Goal: Task Accomplishment & Management: Manage account settings

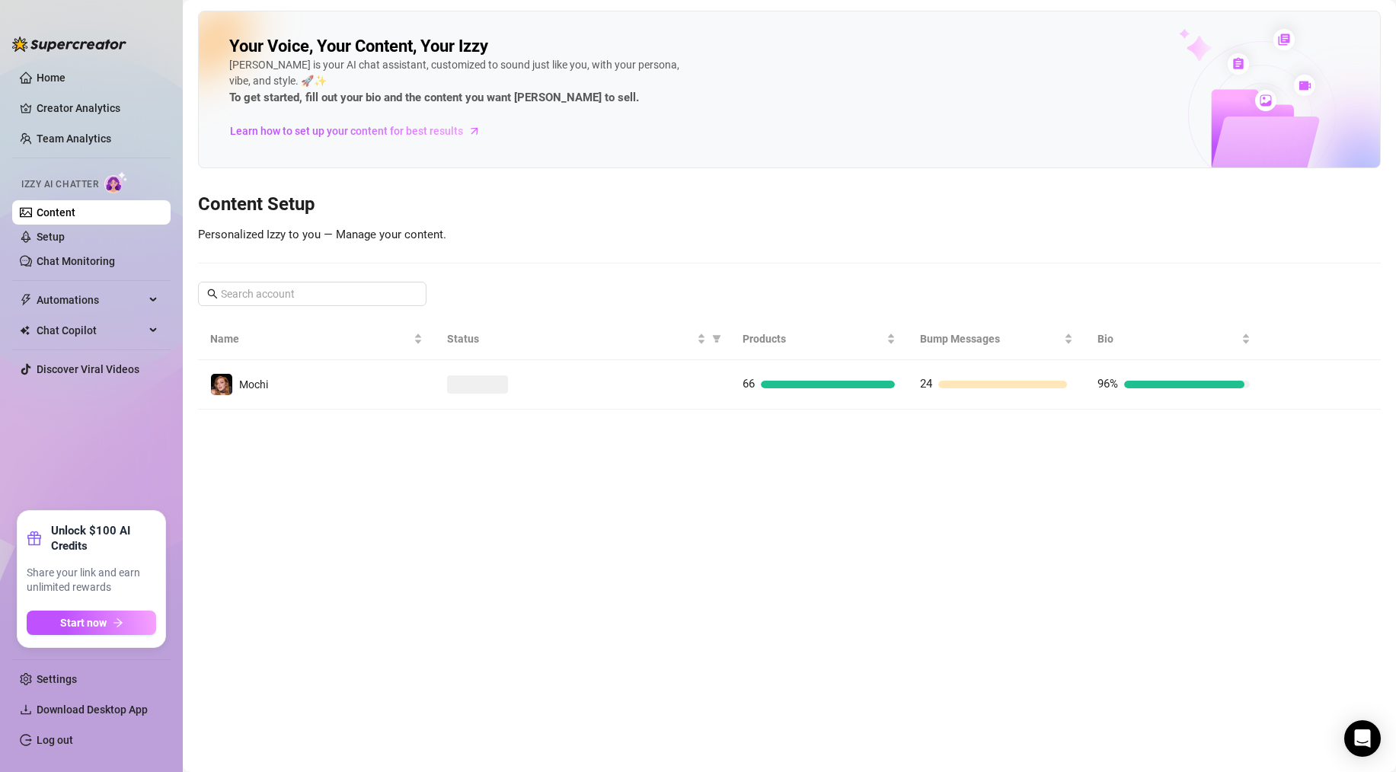
click at [67, 215] on link "Content" at bounding box center [56, 212] width 39 height 12
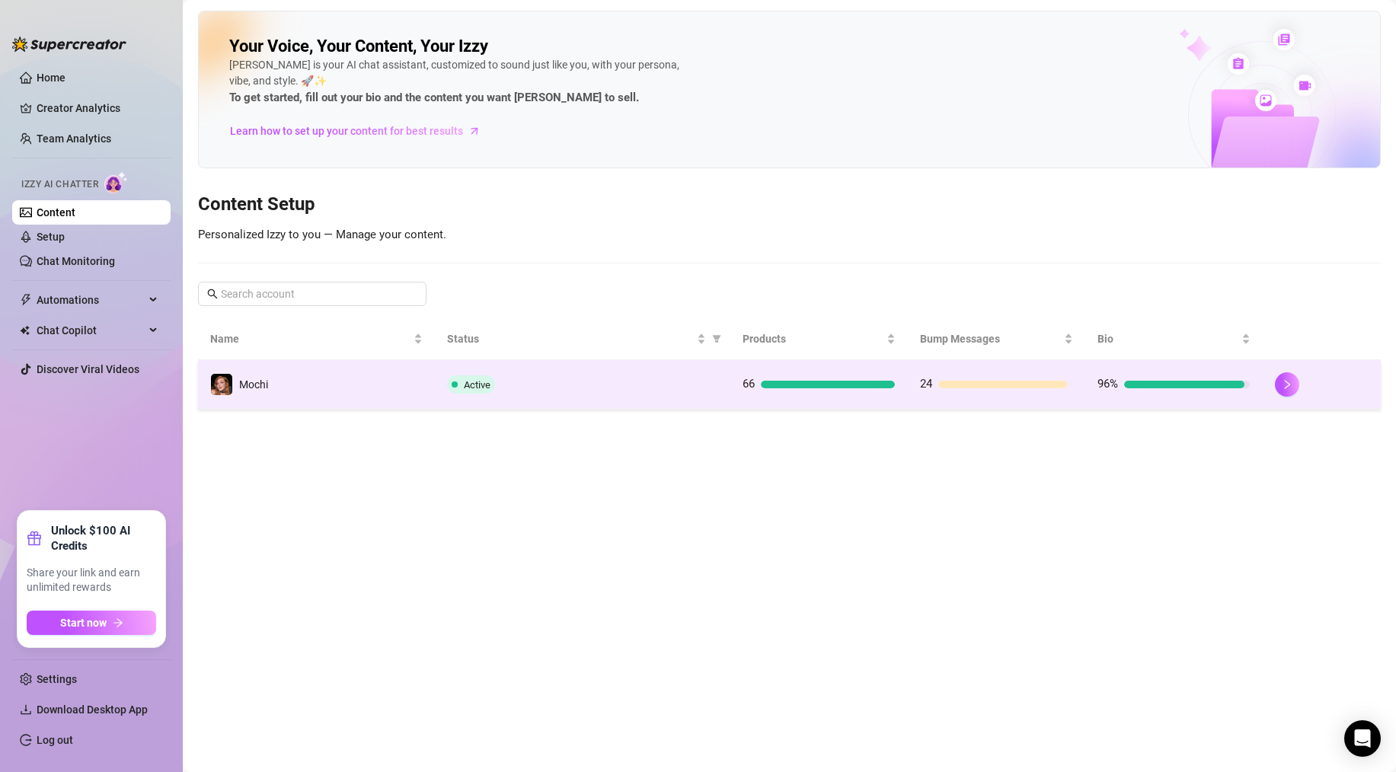
click at [638, 369] on td "Active" at bounding box center [583, 385] width 296 height 50
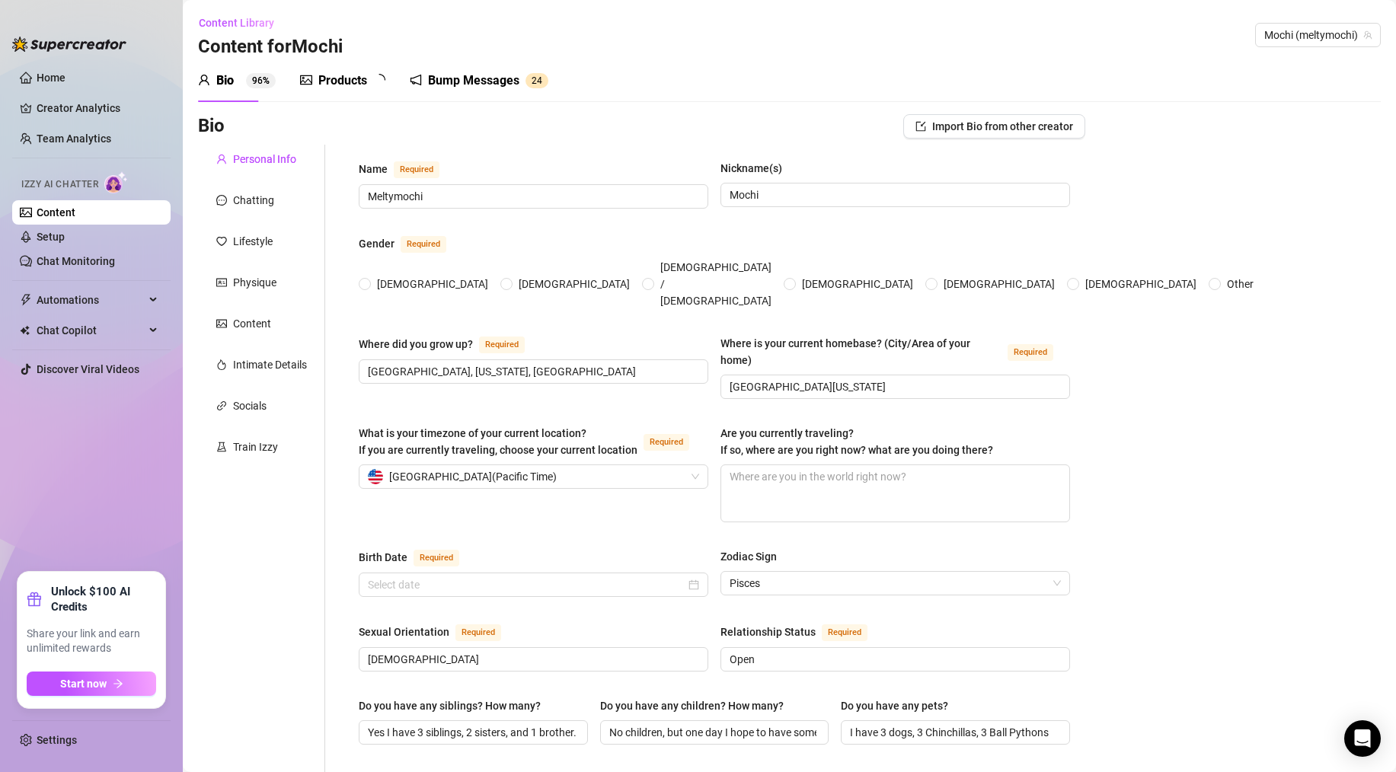
radio input "true"
type input "[DATE]"
click at [353, 86] on div "Products" at bounding box center [342, 81] width 49 height 18
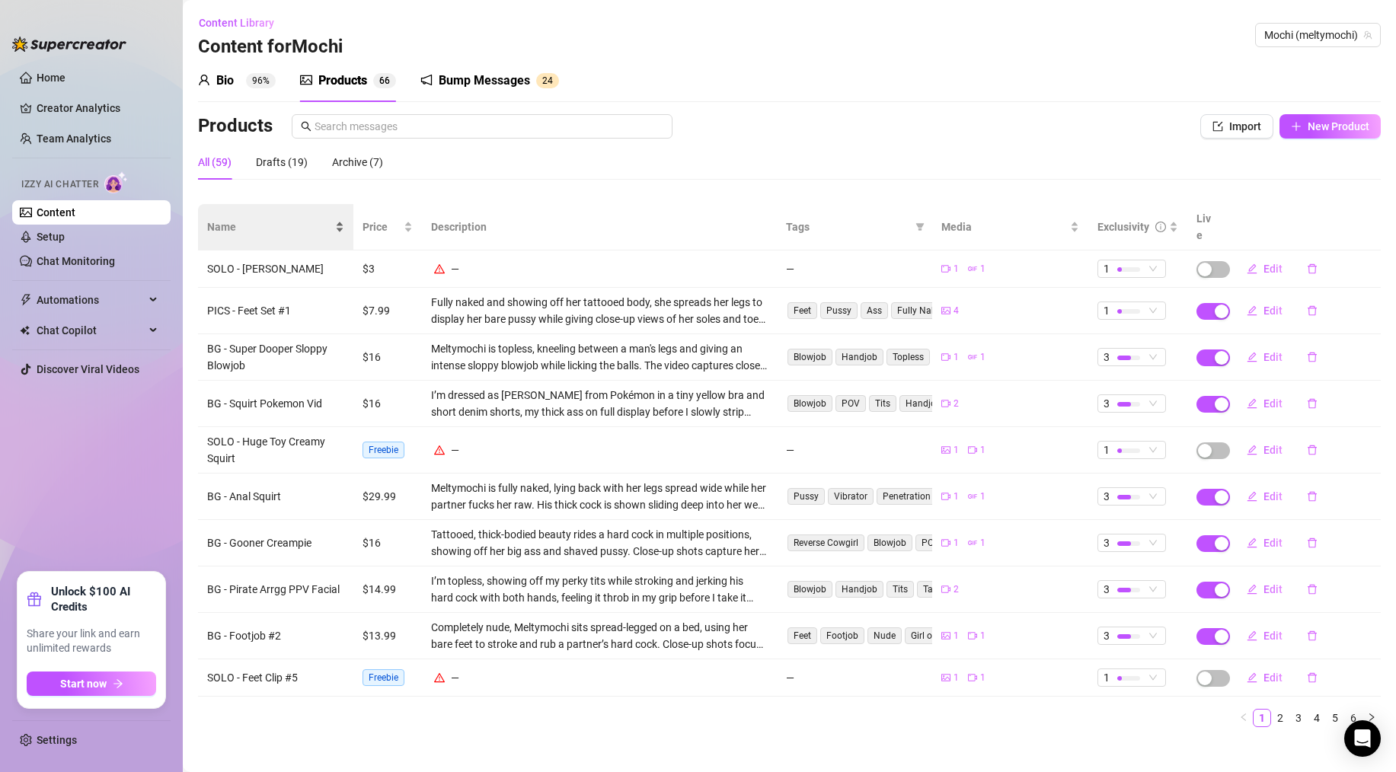
click at [238, 225] on span "Name" at bounding box center [269, 227] width 125 height 17
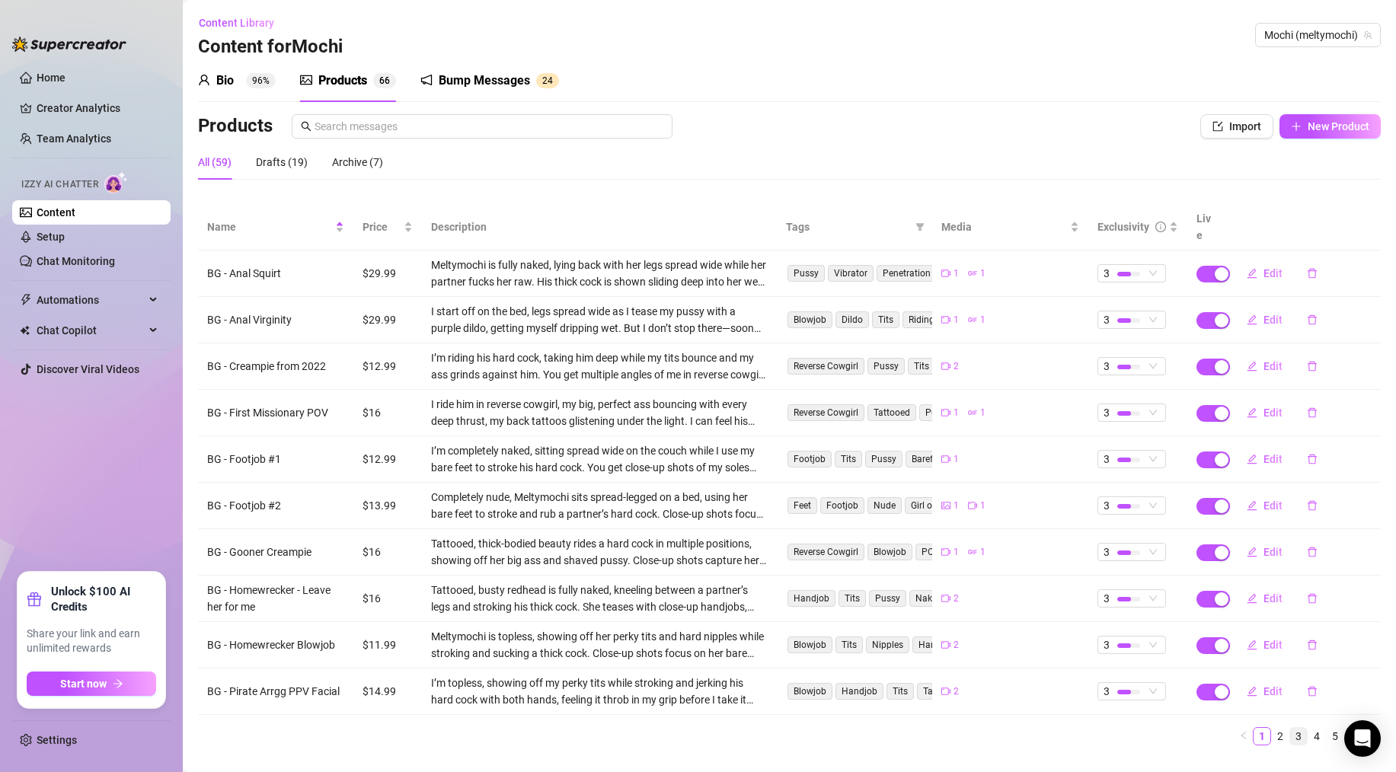
click at [1290, 728] on link "3" at bounding box center [1298, 736] width 17 height 17
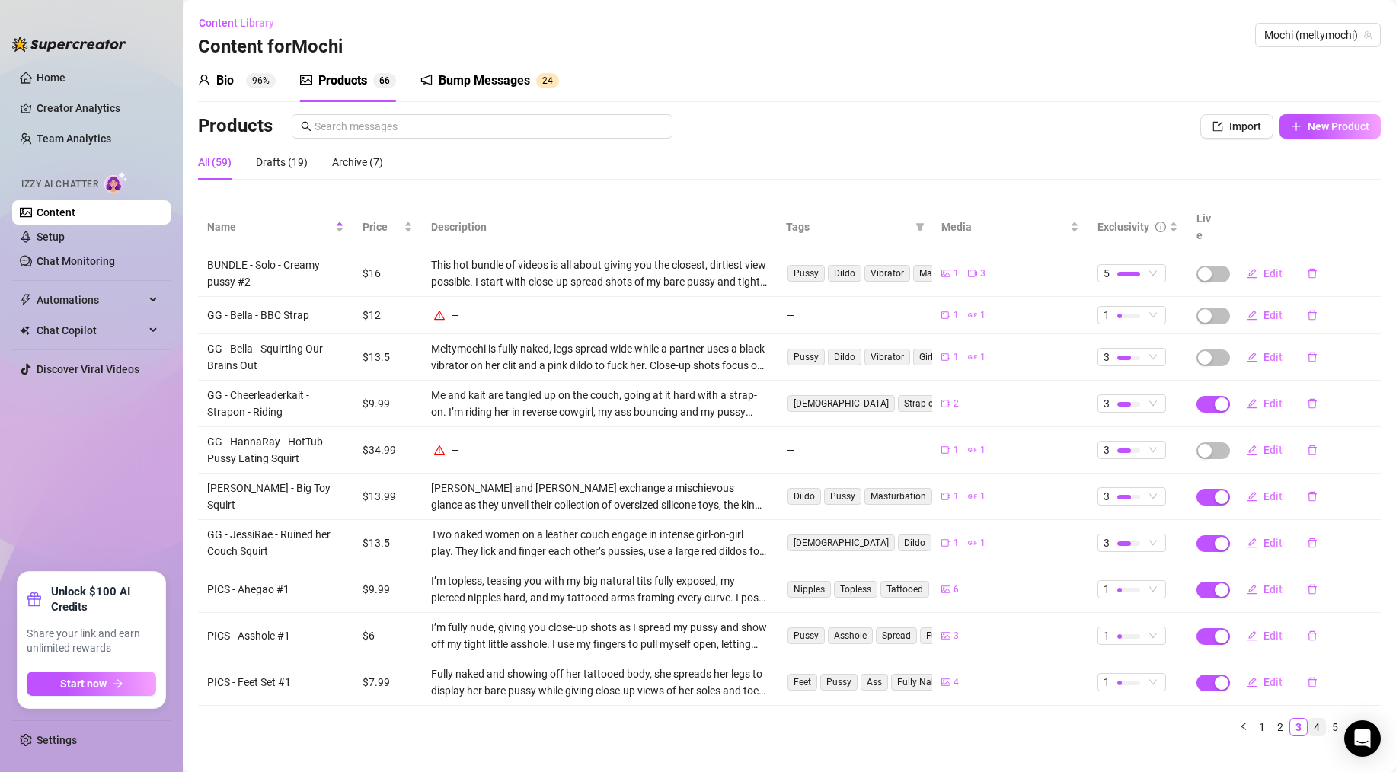
click at [1309, 719] on link "4" at bounding box center [1317, 727] width 17 height 17
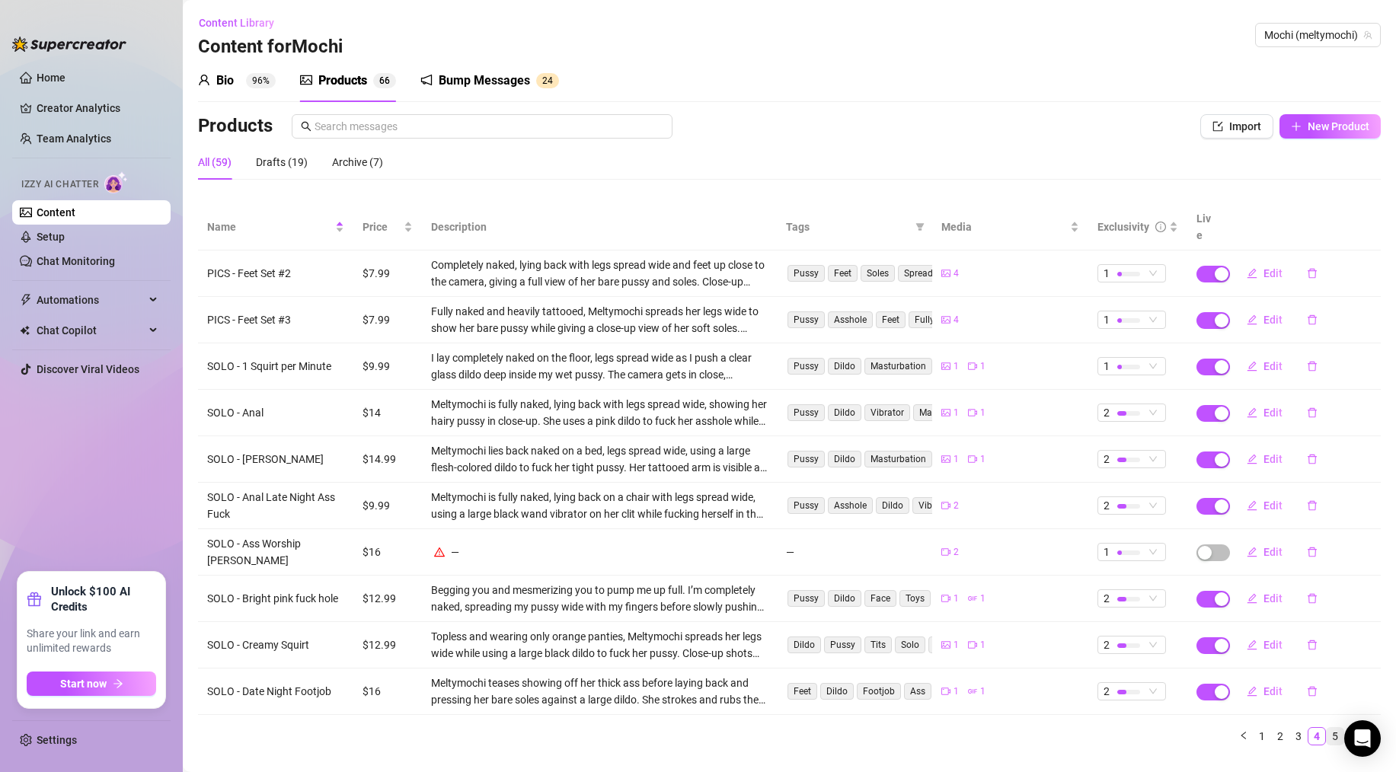
click at [1327, 728] on link "5" at bounding box center [1335, 736] width 17 height 17
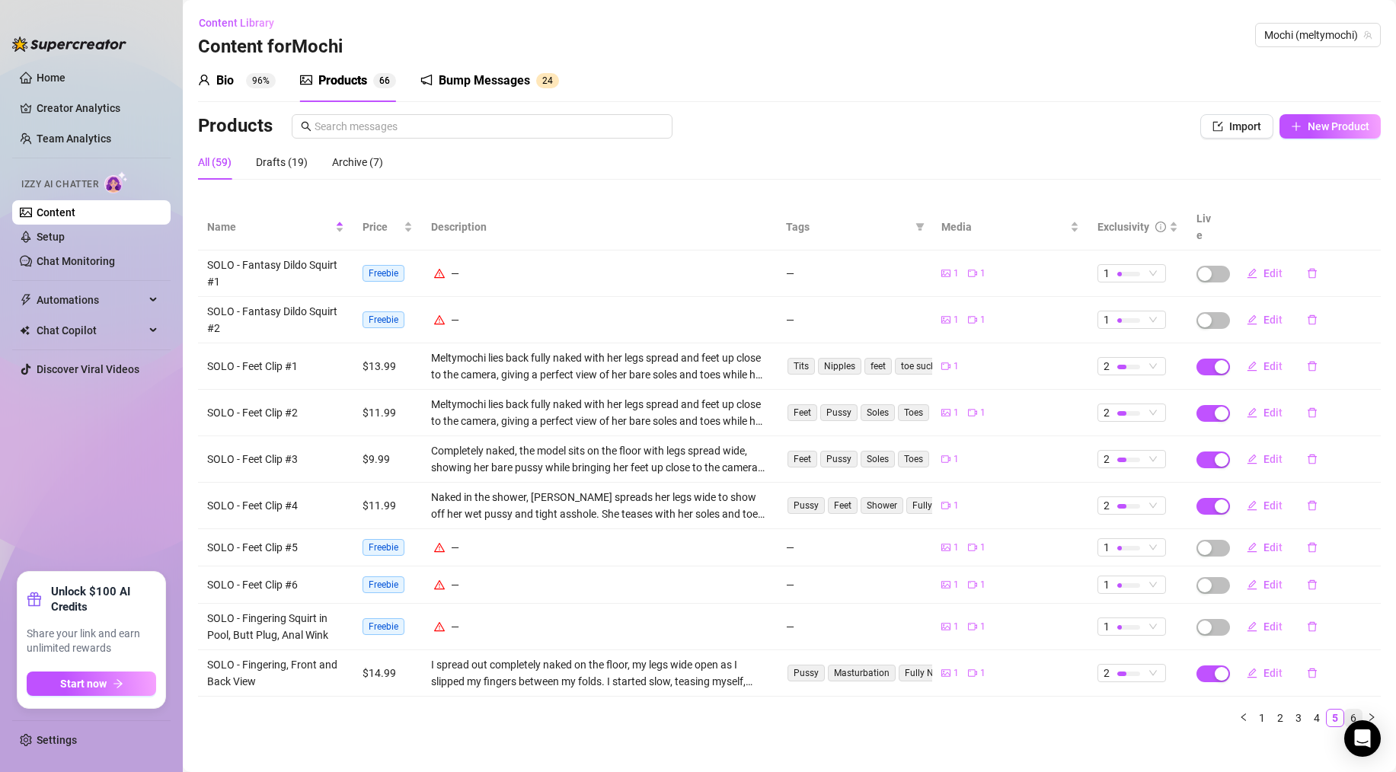
click at [1350, 710] on link "6" at bounding box center [1353, 718] width 17 height 17
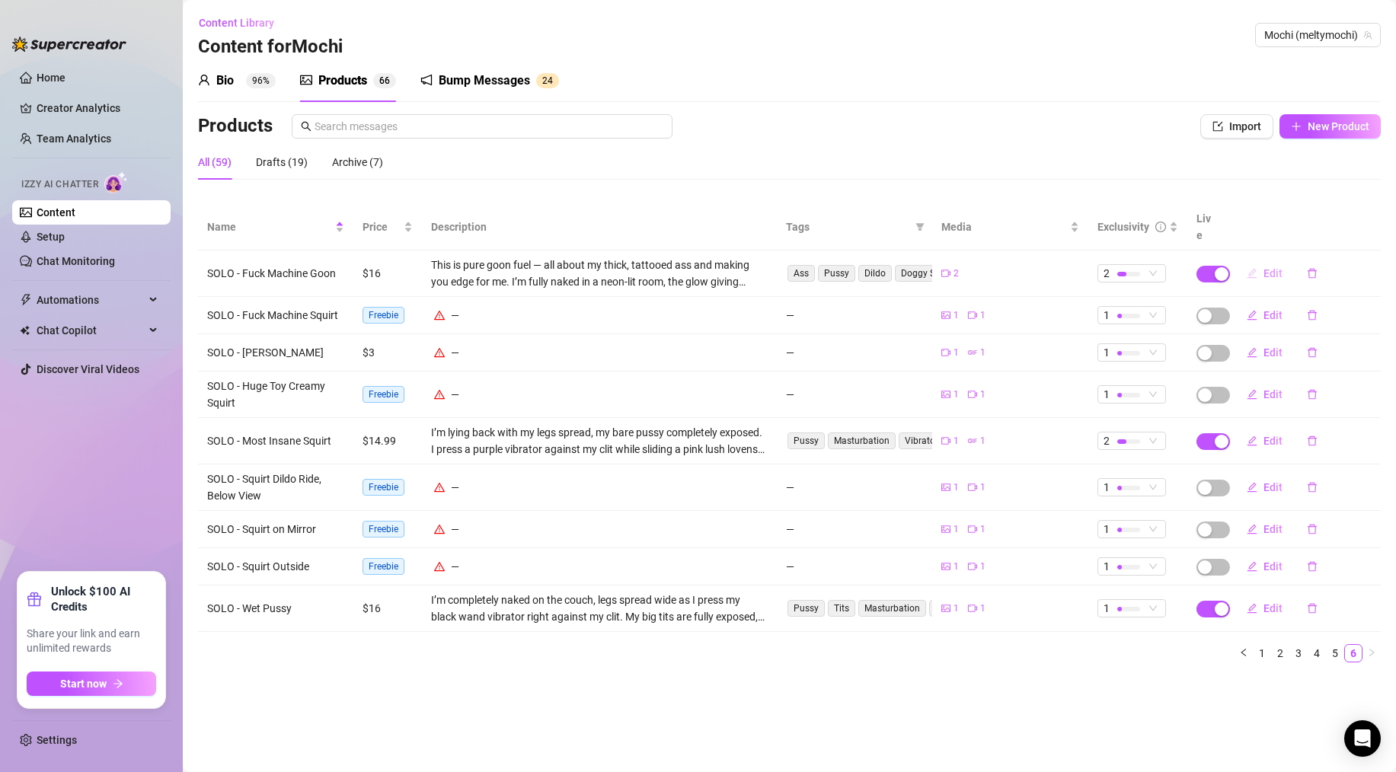
click at [1278, 267] on span "Edit" at bounding box center [1273, 273] width 19 height 12
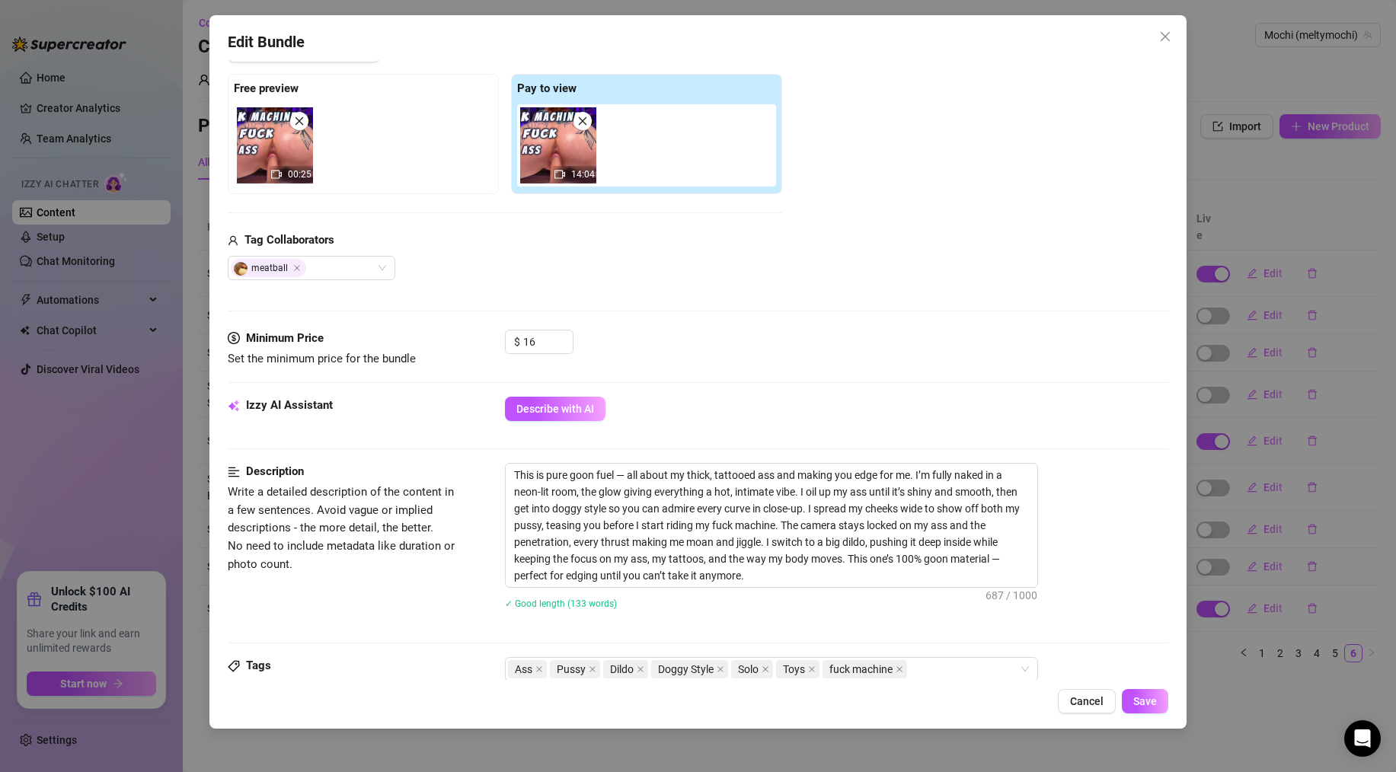
scroll to position [321, 0]
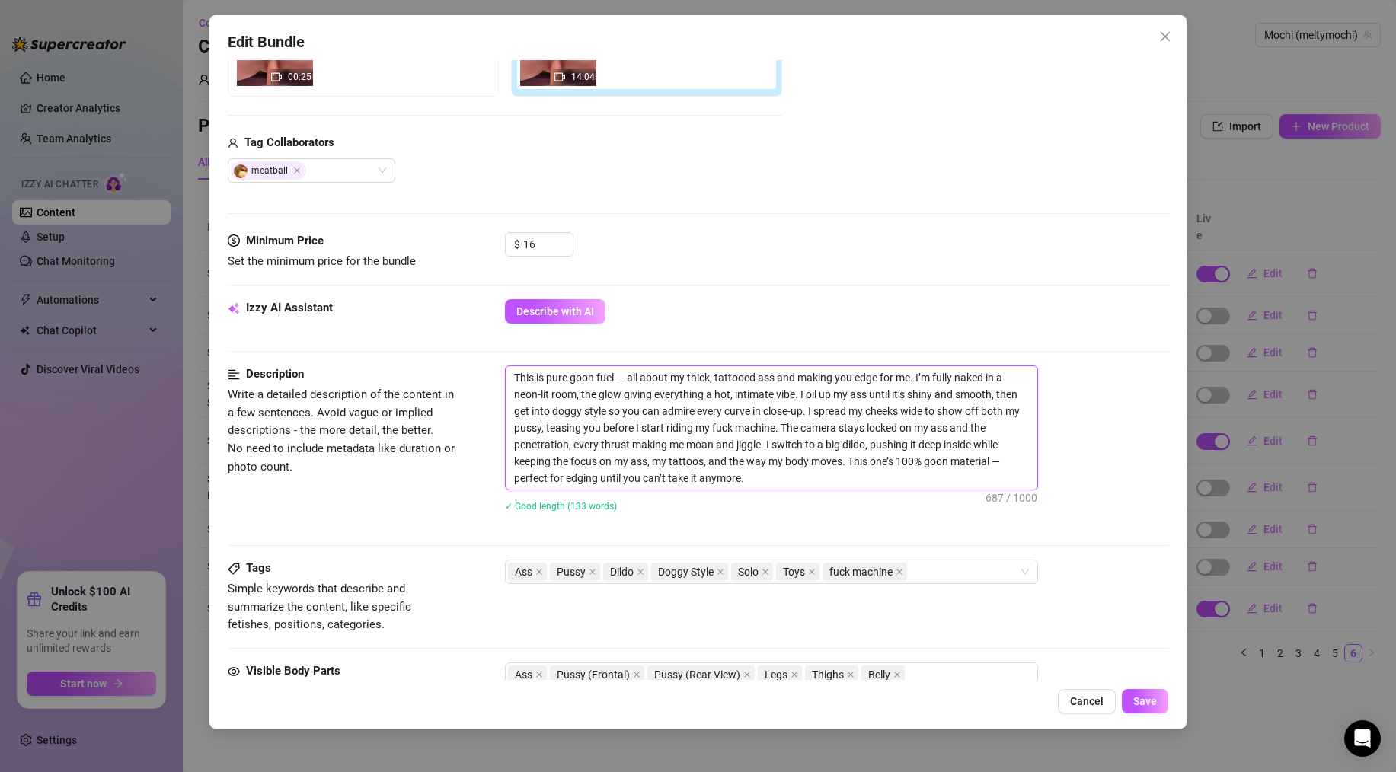
drag, startPoint x: 763, startPoint y: 479, endPoint x: 469, endPoint y: 377, distance: 310.5
click at [469, 377] on div "Description Write a detailed description of the content in a few sentences. Avo…" at bounding box center [698, 449] width 941 height 166
click at [482, 510] on div "Description Write a detailed description of the content in a few sentences. Avo…" at bounding box center [698, 449] width 941 height 166
click at [1260, 59] on div "Edit Bundle Account Mochi (@meltymochi) Name Name is for your internal organiza…" at bounding box center [698, 386] width 1396 height 772
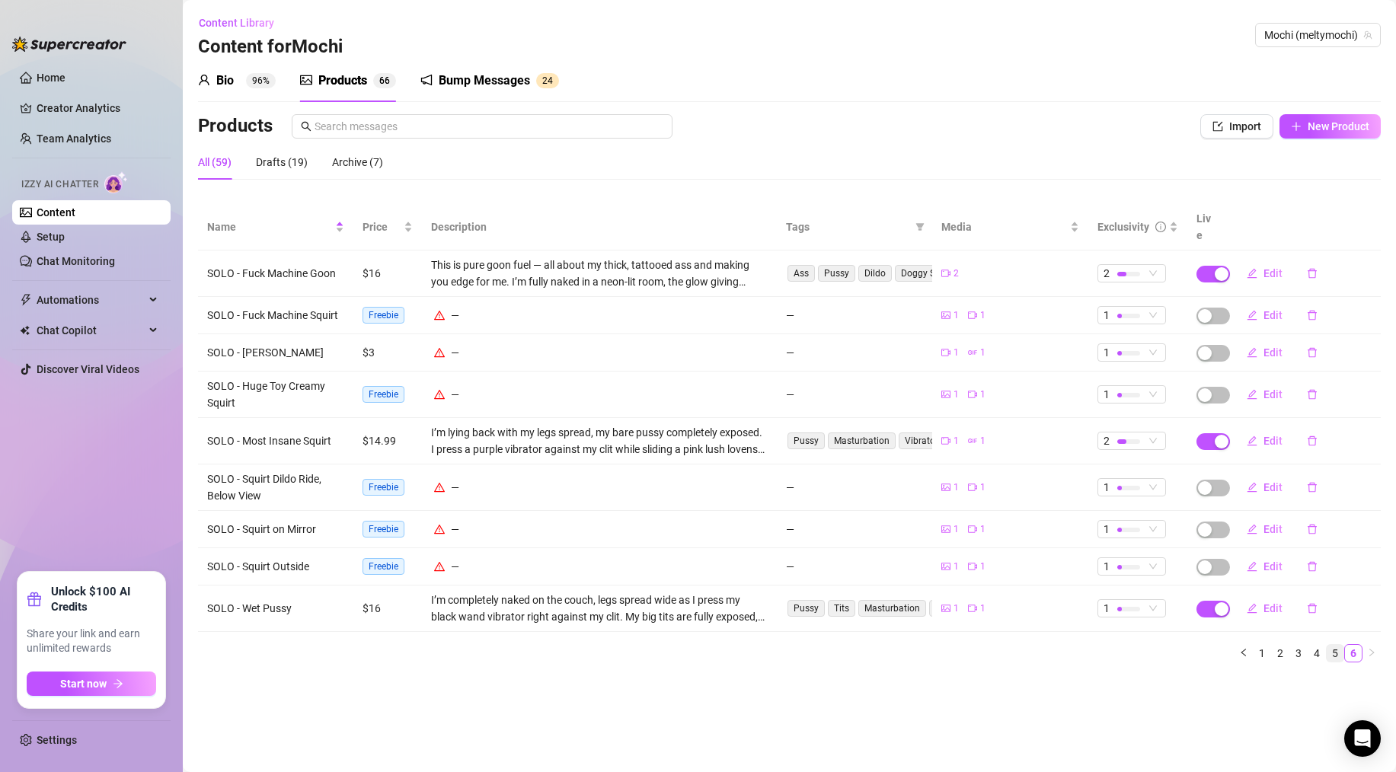
click at [1337, 645] on link "5" at bounding box center [1335, 653] width 17 height 17
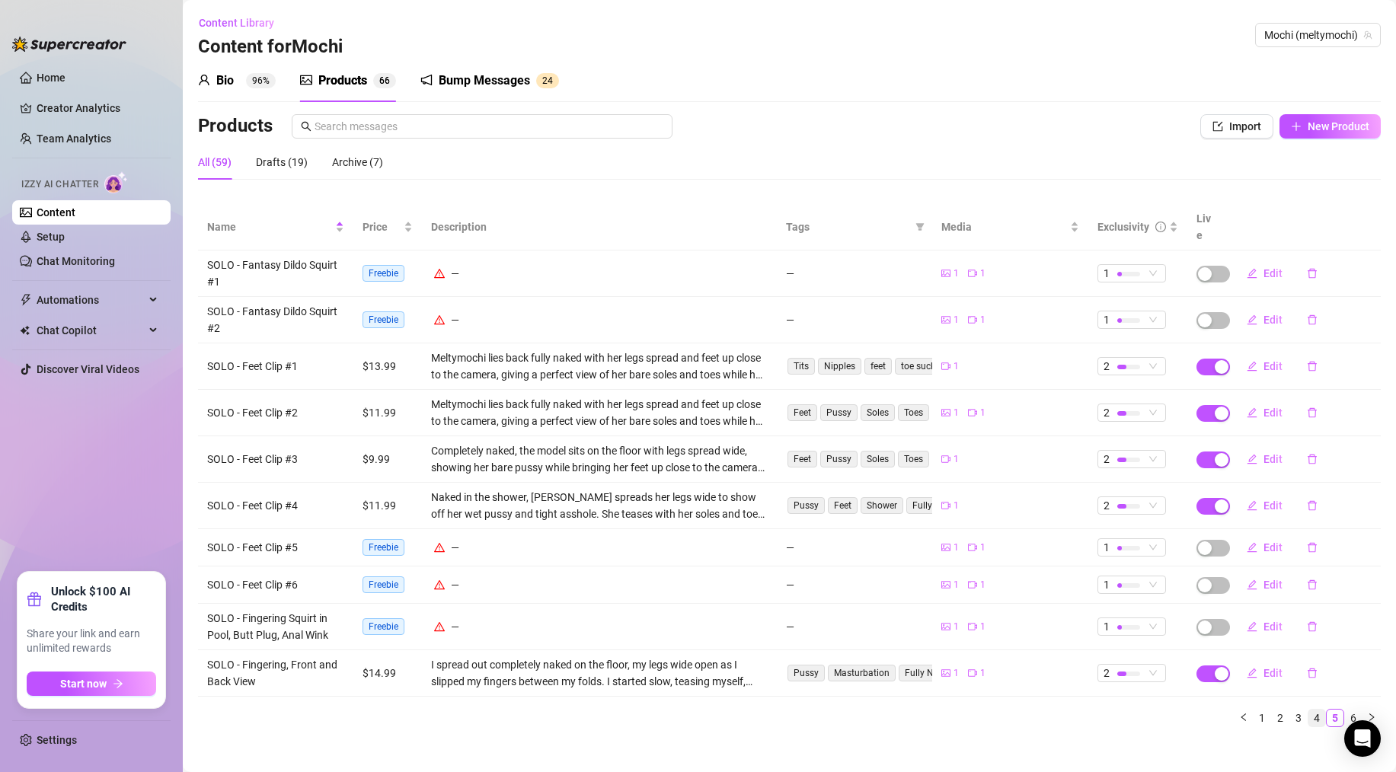
click at [1319, 710] on link "4" at bounding box center [1317, 718] width 17 height 17
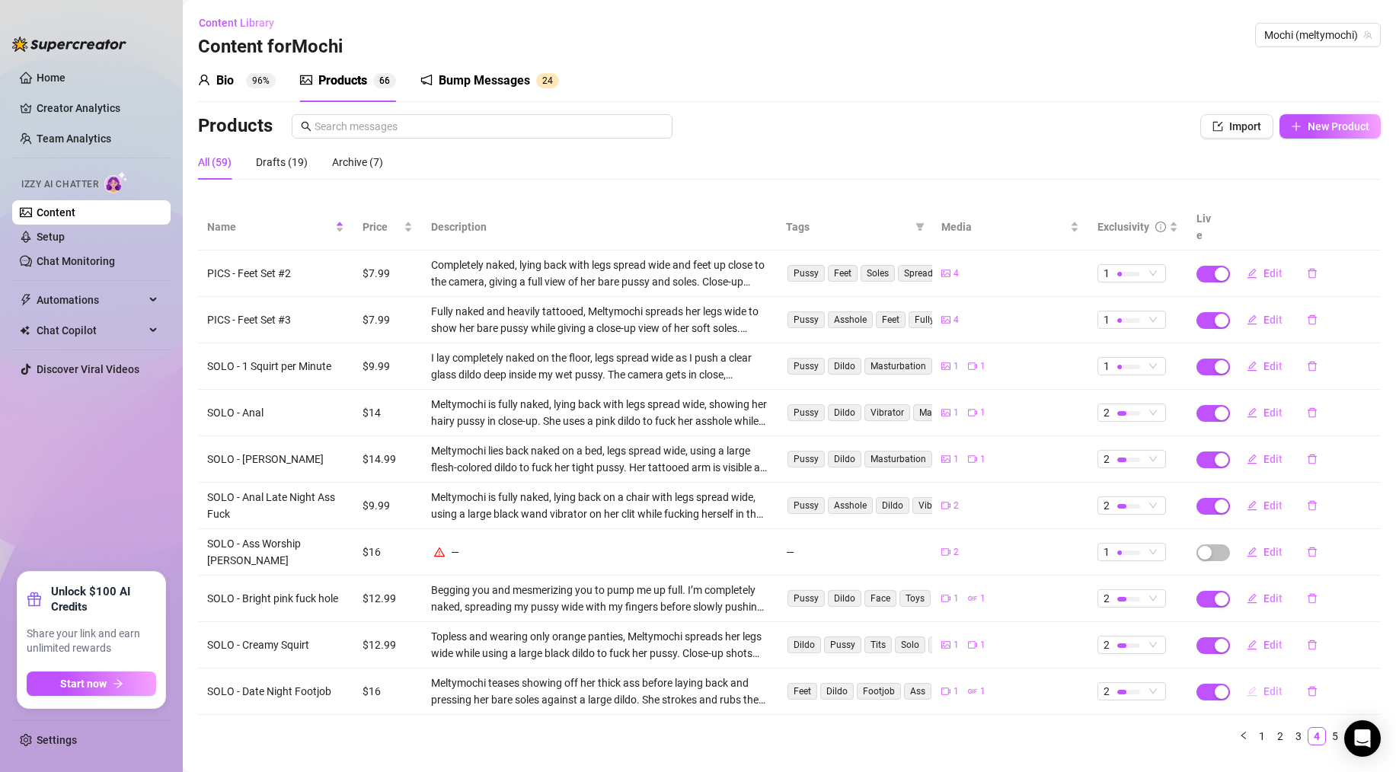
click at [1265, 686] on span "Edit" at bounding box center [1273, 692] width 19 height 12
click at [1264, 686] on span "Edit" at bounding box center [1273, 692] width 19 height 12
type textarea "Here's a solo Footjob Video with a dildo 😈💦🥵 can you imagine it what it would f…"
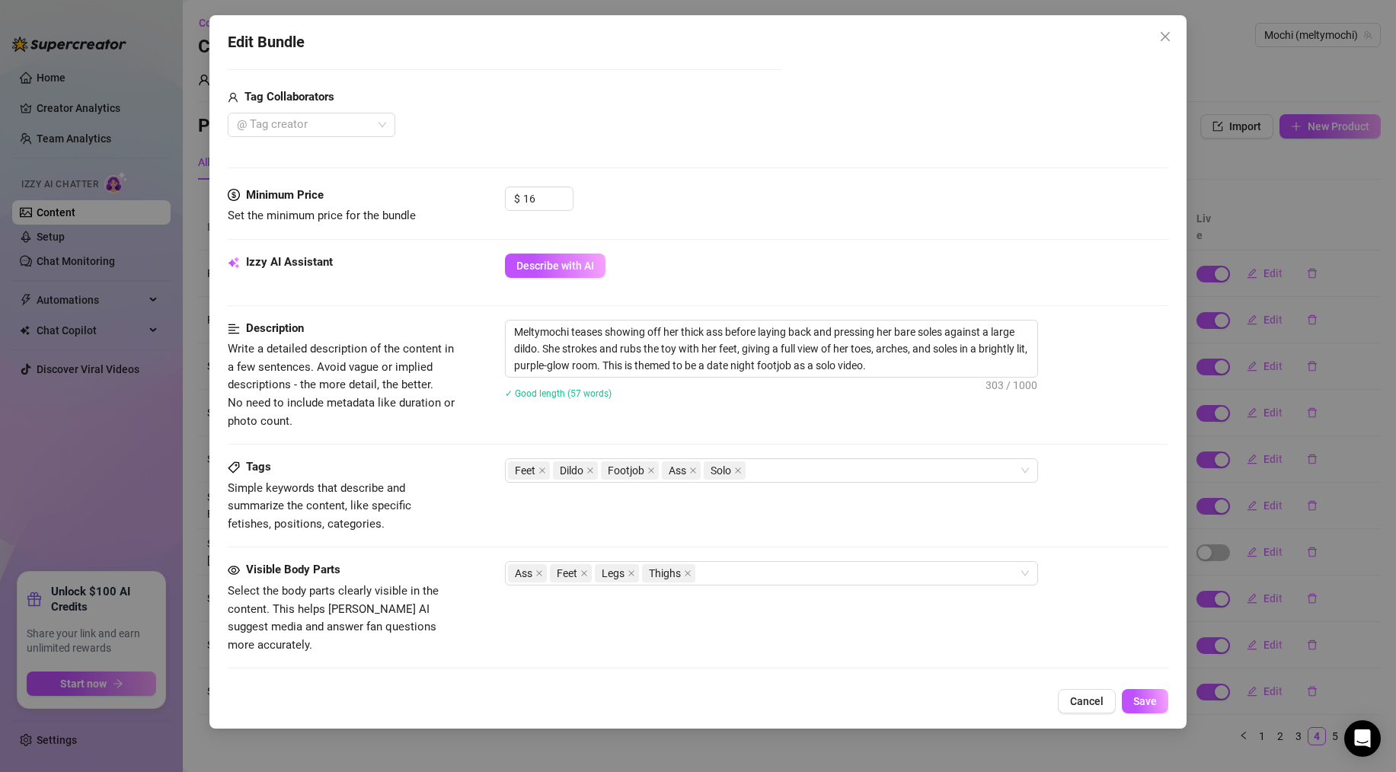
scroll to position [357, 0]
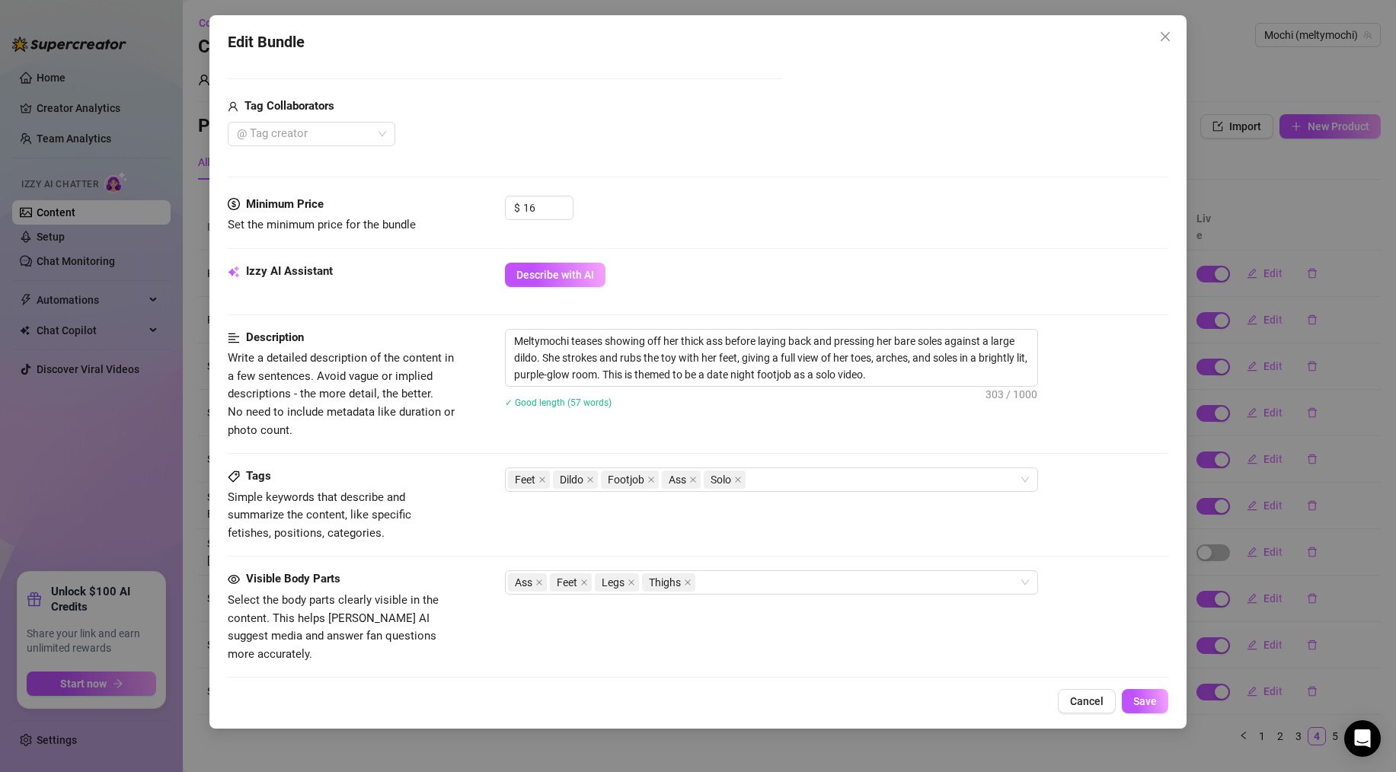
click at [1169, 37] on icon "close" at bounding box center [1165, 36] width 12 height 12
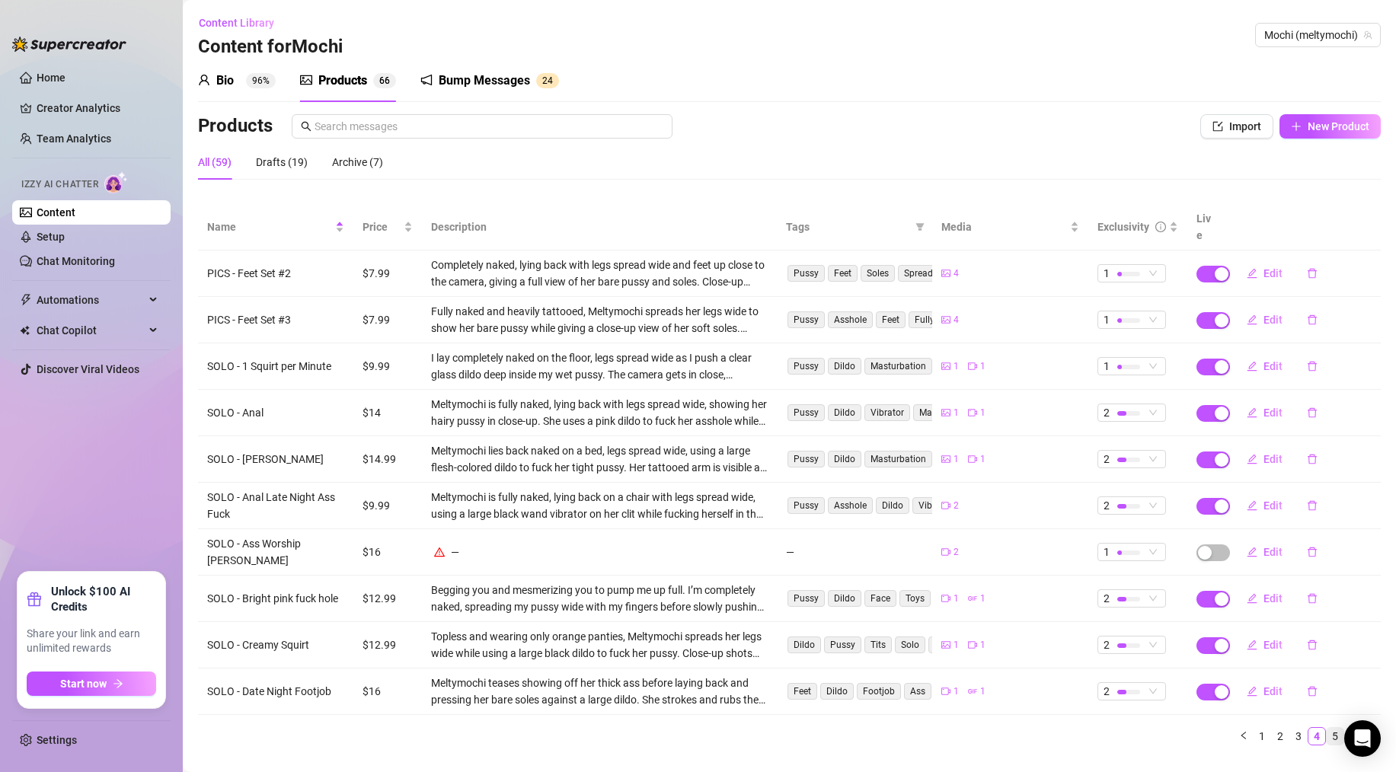
click at [1327, 728] on link "5" at bounding box center [1335, 736] width 17 height 17
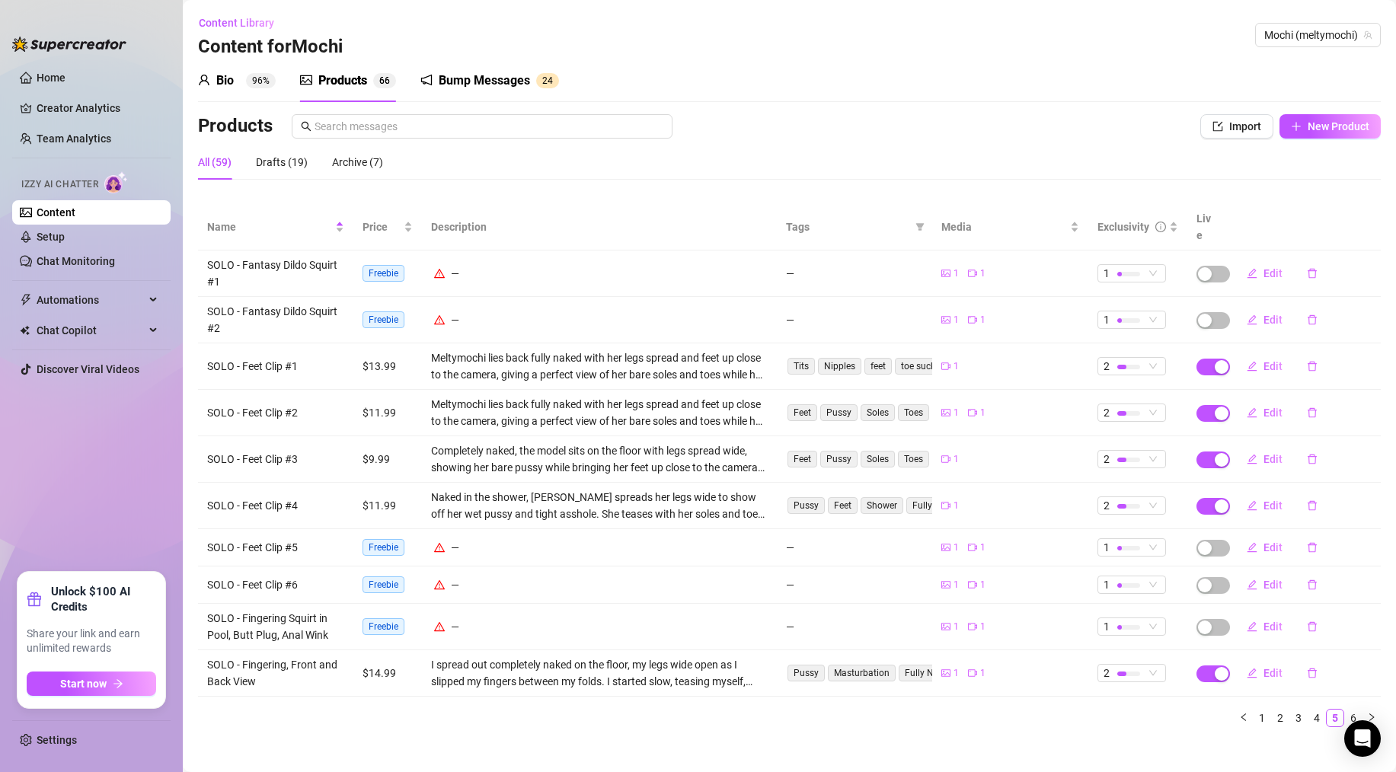
click at [1350, 710] on link "6" at bounding box center [1353, 718] width 17 height 17
